Goal: Information Seeking & Learning: Compare options

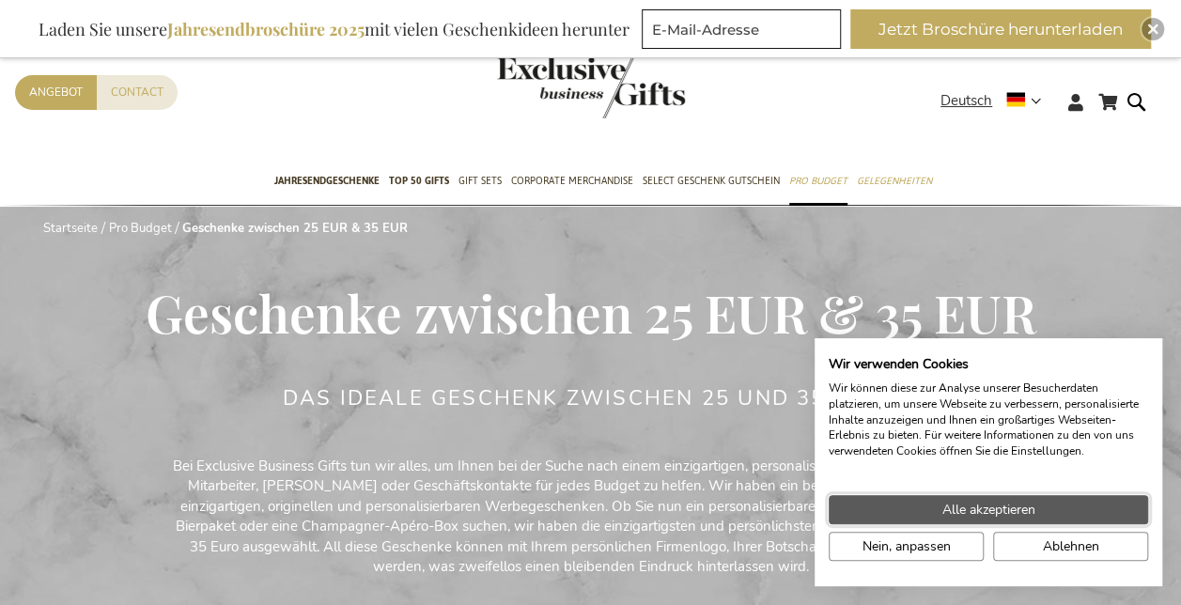
click at [1005, 513] on span "Alle akzeptieren" at bounding box center [989, 510] width 93 height 20
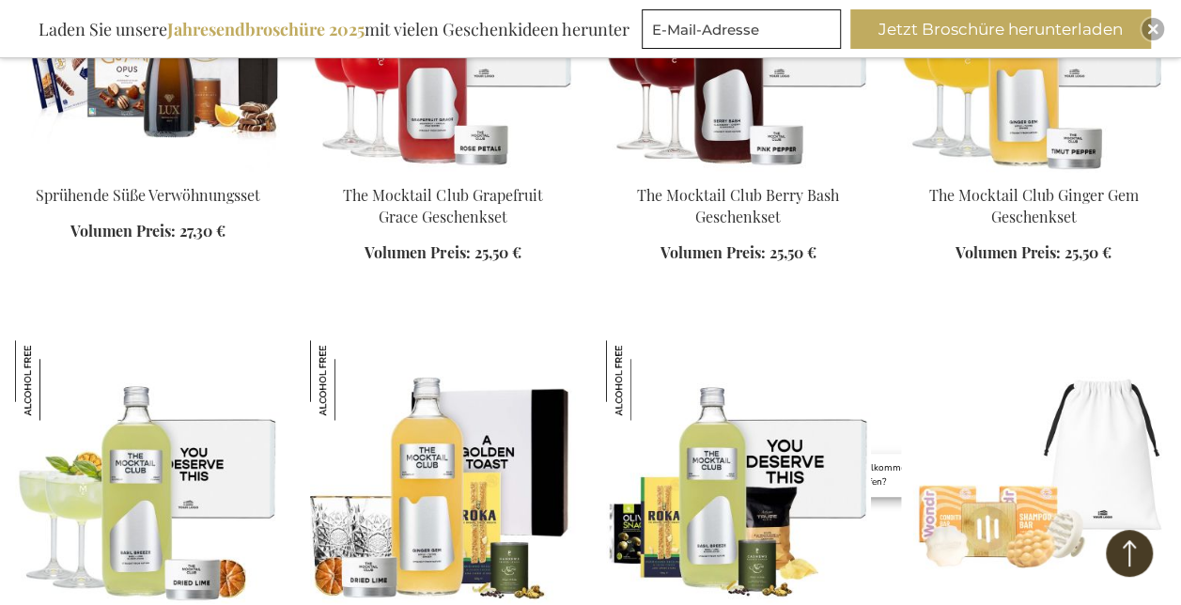
scroll to position [1353, 0]
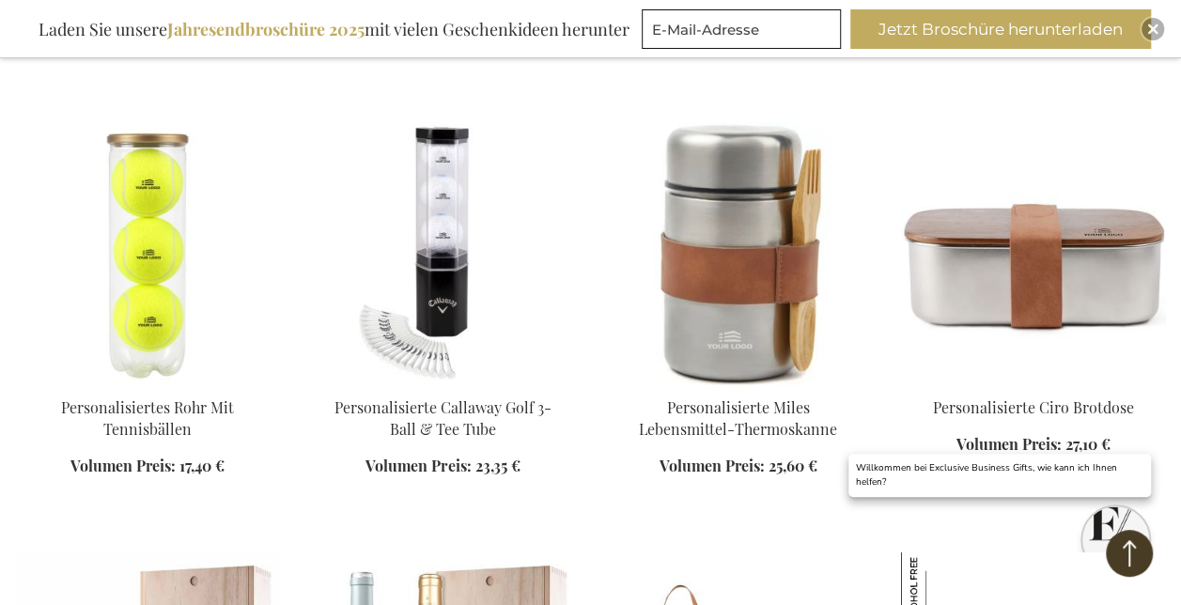
scroll to position [2394, 0]
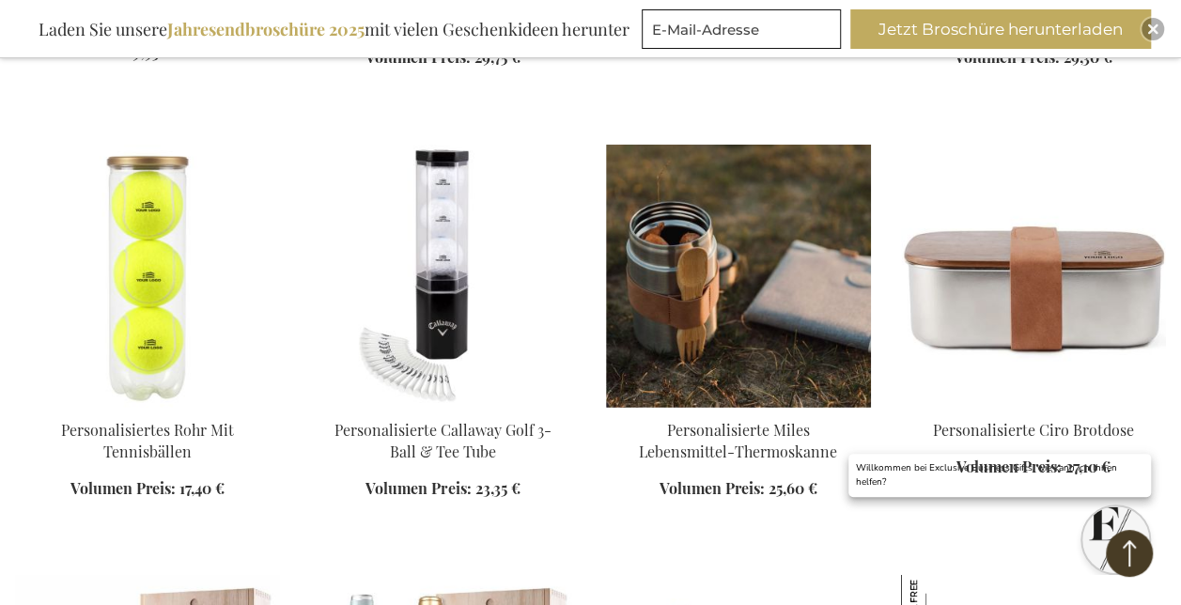
click at [718, 259] on img at bounding box center [738, 276] width 265 height 263
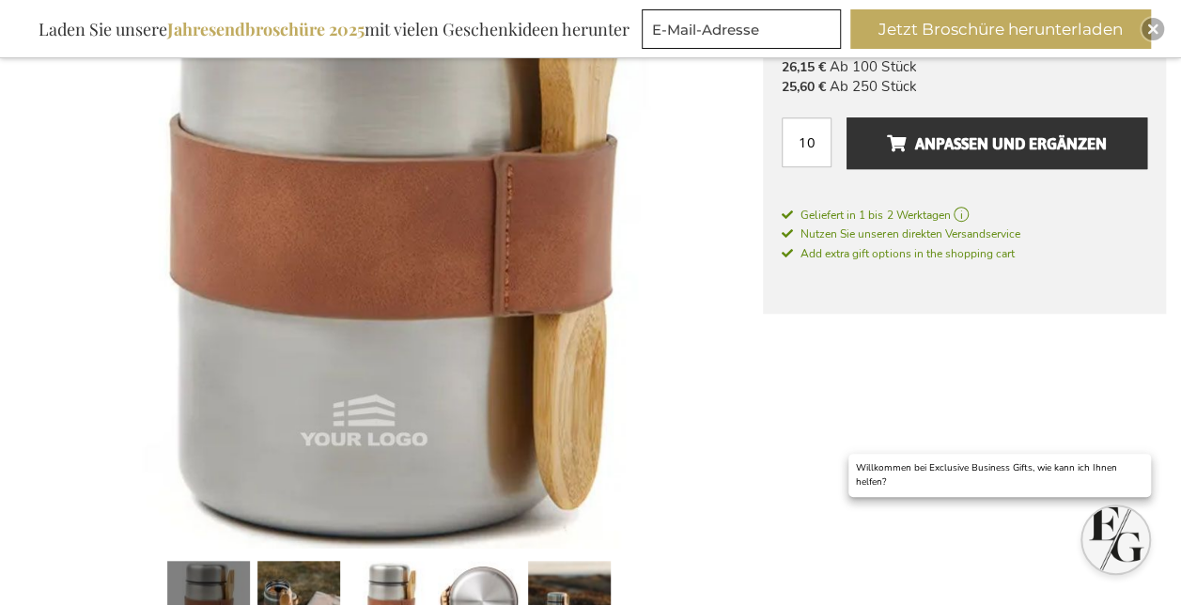
scroll to position [526, 0]
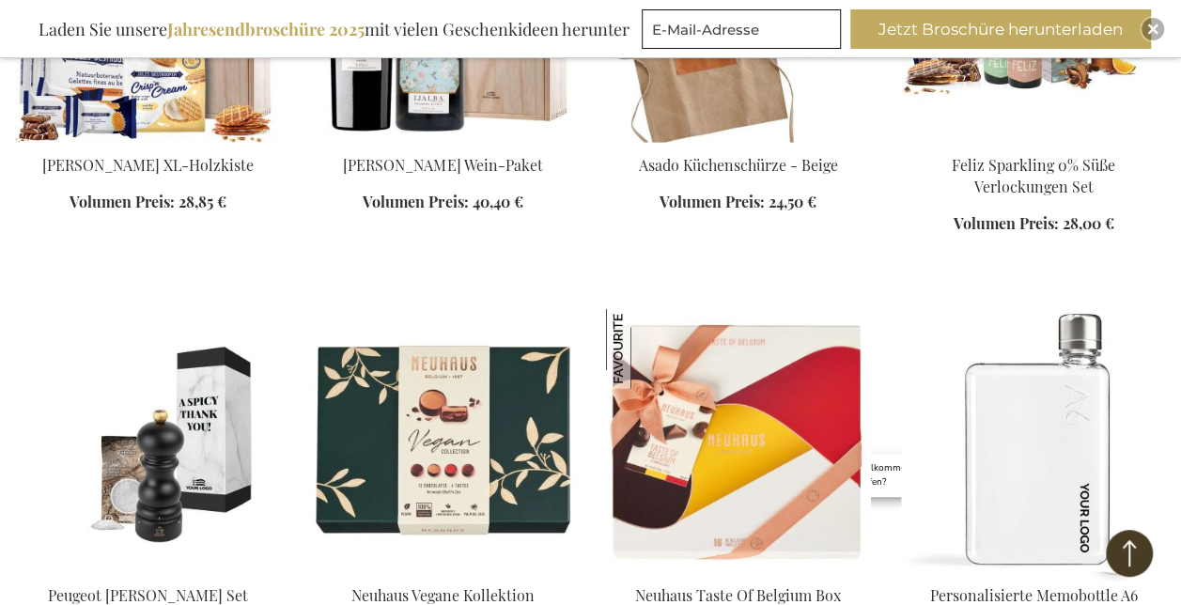
scroll to position [1973, 0]
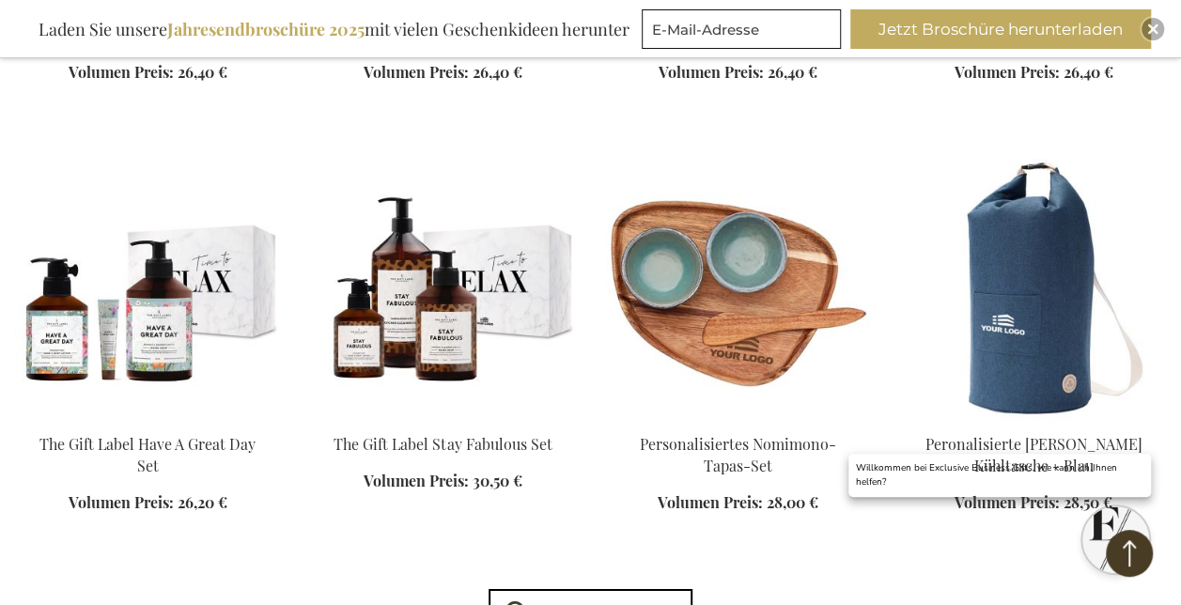
scroll to position [3039, 0]
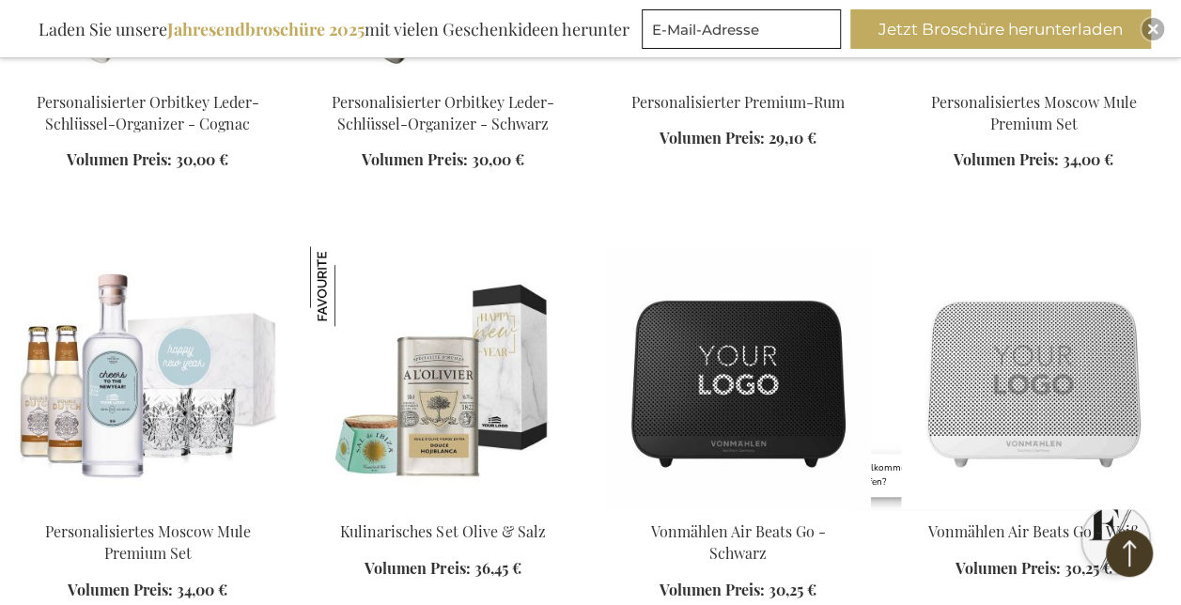
scroll to position [4644, 0]
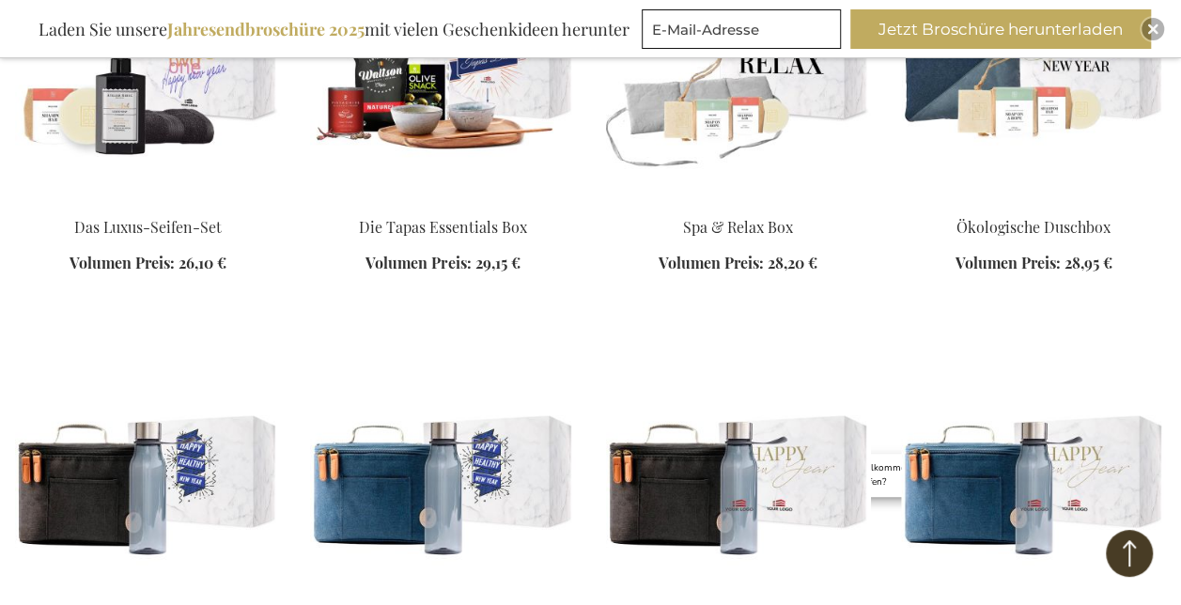
scroll to position [5346, 0]
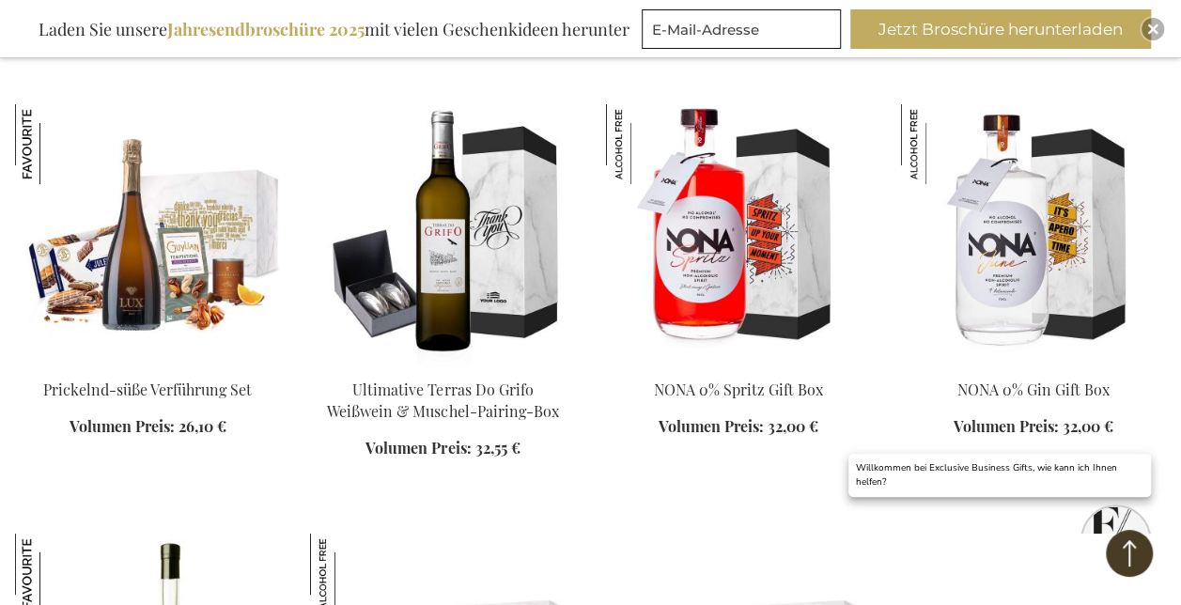
scroll to position [6926, 0]
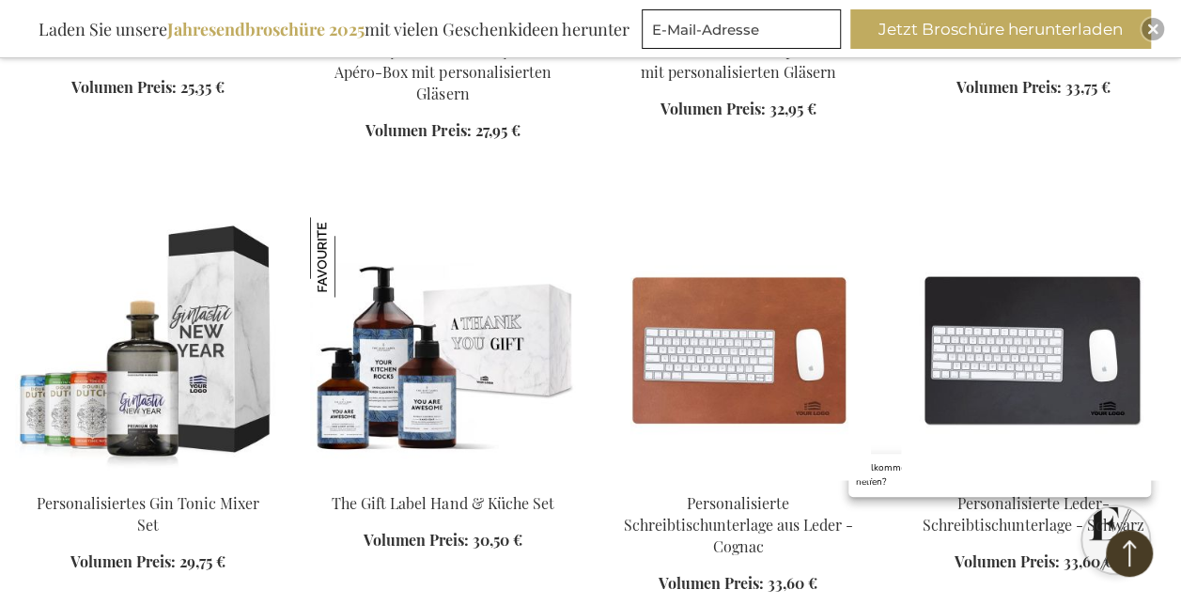
scroll to position [8570, 0]
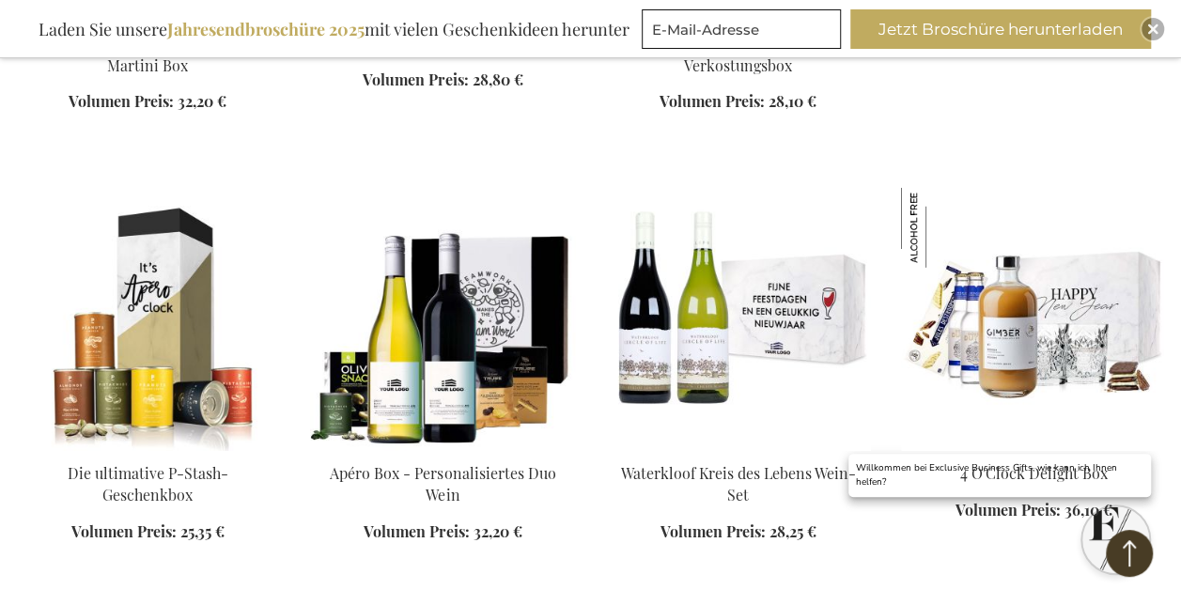
scroll to position [9937, 0]
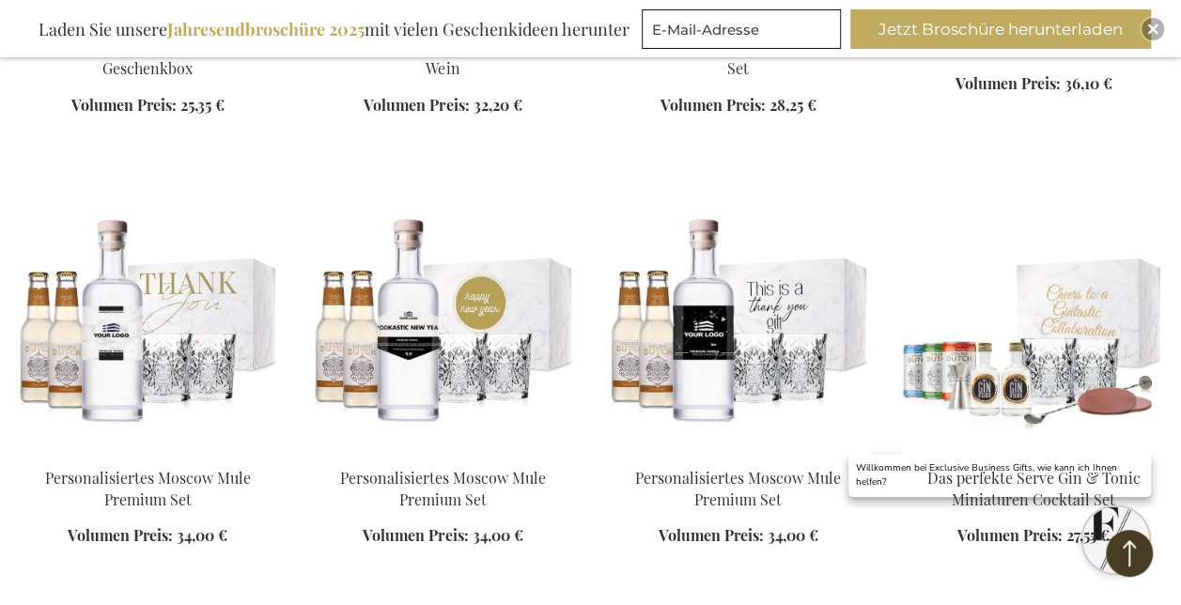
scroll to position [10289, 0]
